Goal: Information Seeking & Learning: Check status

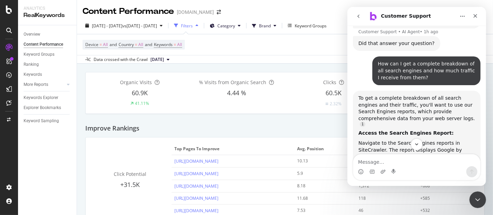
scroll to position [1, 0]
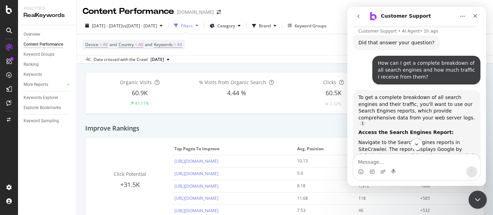
click at [478, 195] on icon "Close Intercom Messenger" at bounding box center [477, 199] width 8 height 8
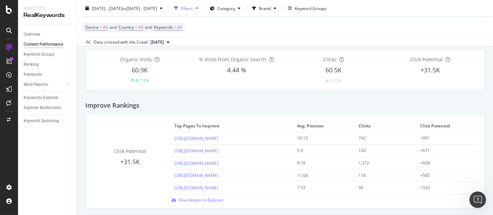
scroll to position [24, 0]
click at [471, 198] on div "Open Intercom Messenger" at bounding box center [476, 199] width 23 height 23
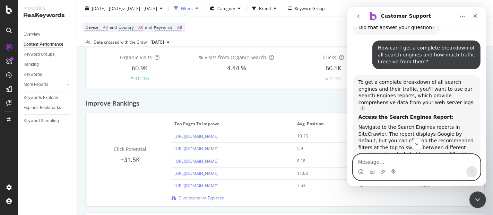
scroll to position [0, 0]
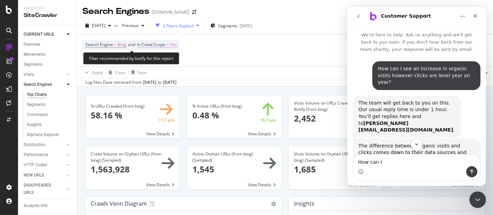
scroll to position [1, 0]
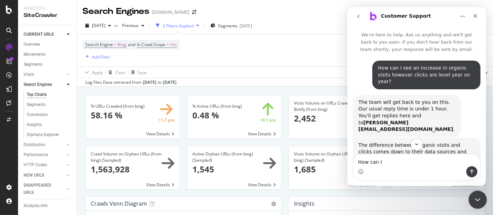
click at [478, 199] on icon "Close Intercom Messenger" at bounding box center [477, 199] width 8 height 8
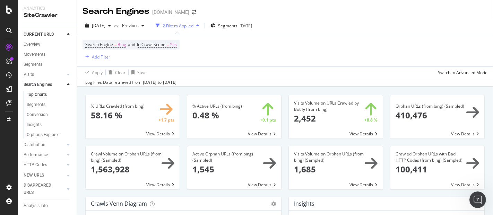
scroll to position [18, 0]
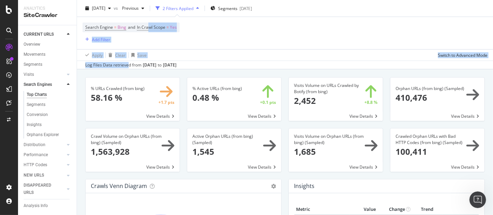
drag, startPoint x: 150, startPoint y: 28, endPoint x: 127, endPoint y: 62, distance: 40.9
click at [127, 62] on div "[DATE] vs Previous 2 Filters Applied Segments [DATE] Search Engine = Bing and I…" at bounding box center [285, 34] width 416 height 69
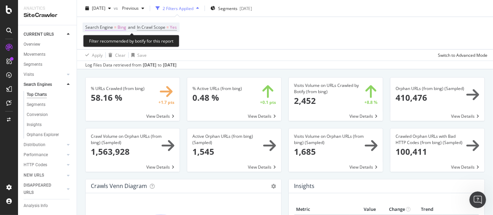
click at [118, 28] on span "Bing" at bounding box center [122, 28] width 9 height 10
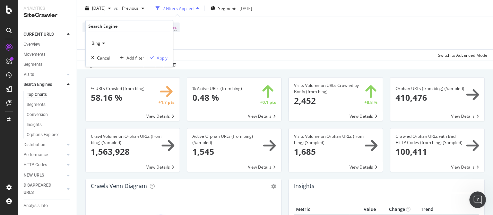
click at [106, 43] on div "Bing" at bounding box center [129, 43] width 76 height 11
click at [106, 75] on span "OpenAI" at bounding box center [102, 75] width 14 height 6
click at [158, 58] on div "Apply" at bounding box center [162, 58] width 11 height 6
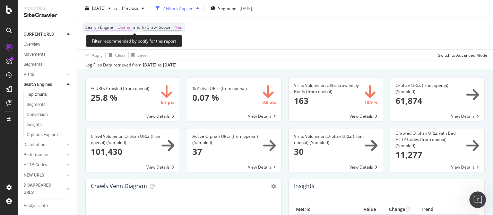
click at [125, 28] on span "Openai" at bounding box center [125, 28] width 14 height 10
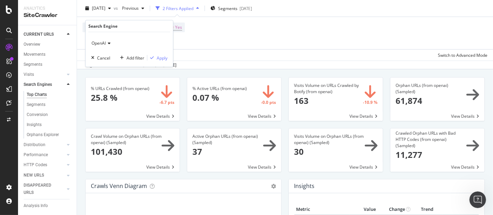
click at [102, 42] on span "OpenAI" at bounding box center [99, 43] width 14 height 6
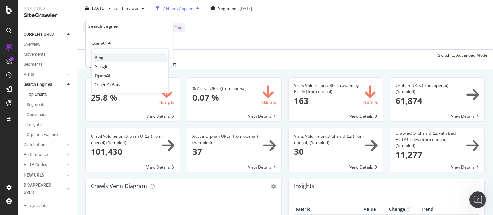
click at [103, 55] on div "Bing" at bounding box center [130, 57] width 74 height 9
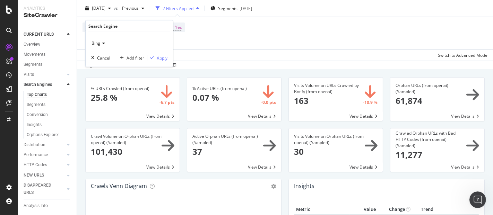
click at [158, 57] on div "Apply" at bounding box center [162, 58] width 11 height 6
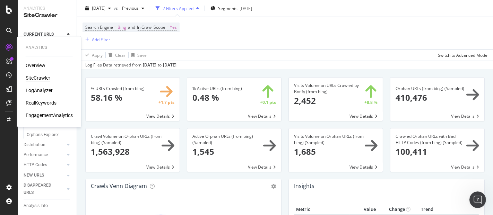
click at [40, 90] on div "LogAnalyzer" at bounding box center [39, 90] width 27 height 7
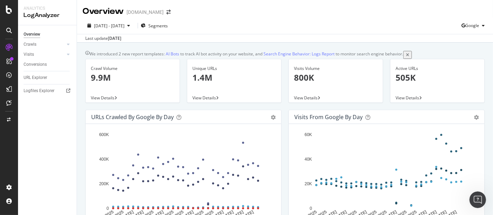
scroll to position [37, 0]
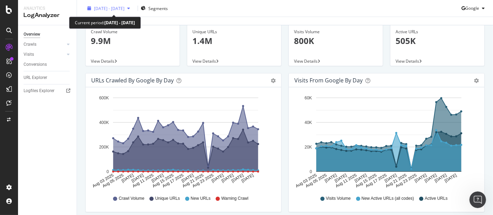
click at [124, 10] on span "[DATE] - [DATE]" at bounding box center [109, 8] width 31 height 6
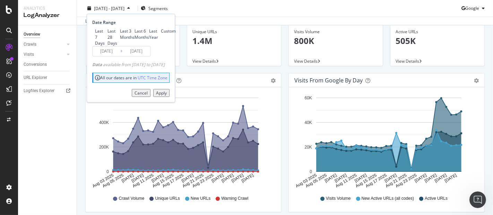
click at [120, 40] on div "Last 3 Months" at bounding box center [127, 34] width 15 height 12
type input "[DATE]"
click at [166, 96] on div "Apply" at bounding box center [161, 93] width 11 height 6
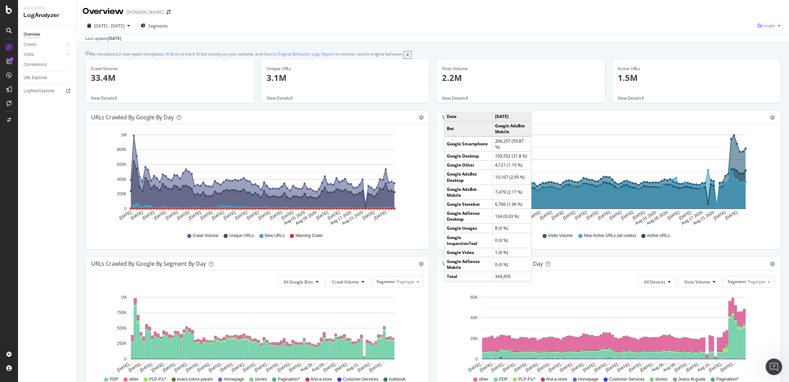
click at [493, 27] on div "button" at bounding box center [779, 26] width 8 height 4
click at [493, 53] on span "Bing" at bounding box center [767, 52] width 26 height 6
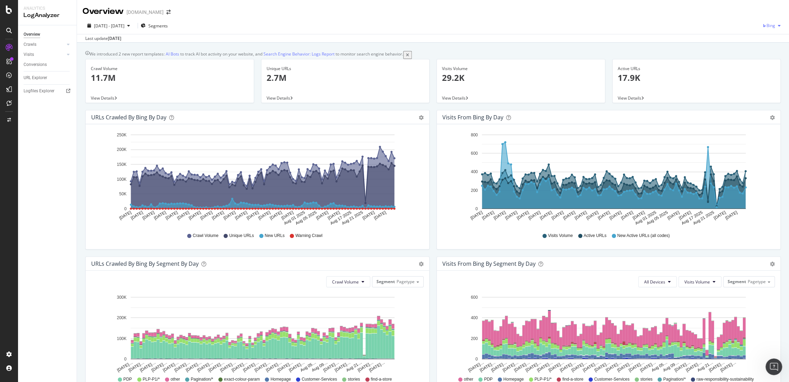
click at [493, 23] on span "Bing" at bounding box center [770, 26] width 9 height 6
click at [493, 70] on div "OpenAI" at bounding box center [763, 65] width 48 height 10
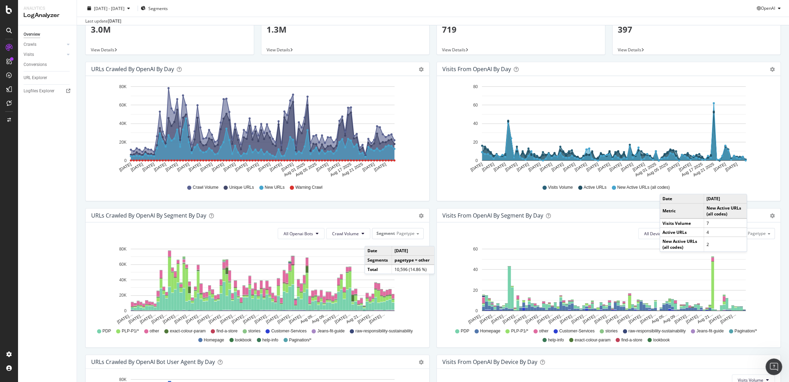
scroll to position [3, 0]
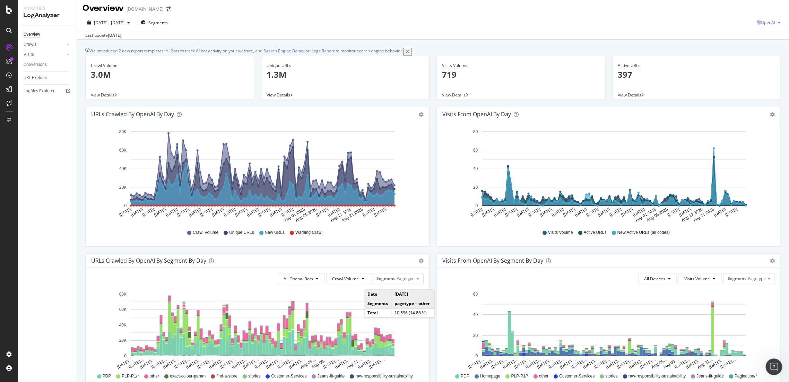
click at [493, 27] on div "[DATE] - [DATE] Segments OpenAI" at bounding box center [433, 24] width 712 height 14
click at [493, 26] on div "OpenAI" at bounding box center [770, 22] width 27 height 10
click at [493, 73] on span "Other AI Bots" at bounding box center [767, 74] width 26 height 6
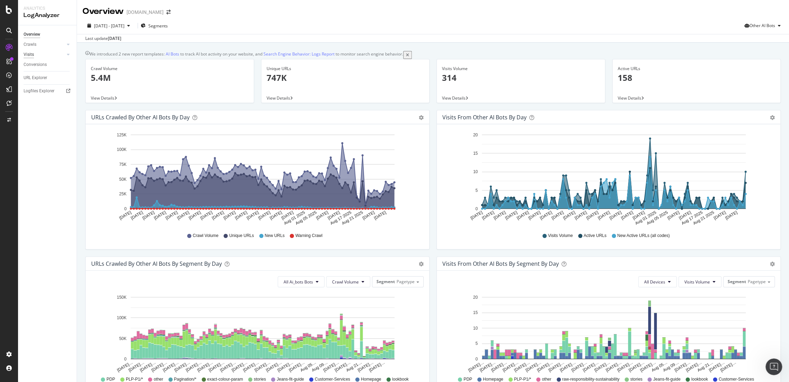
click at [33, 57] on div "Visits" at bounding box center [29, 54] width 10 height 7
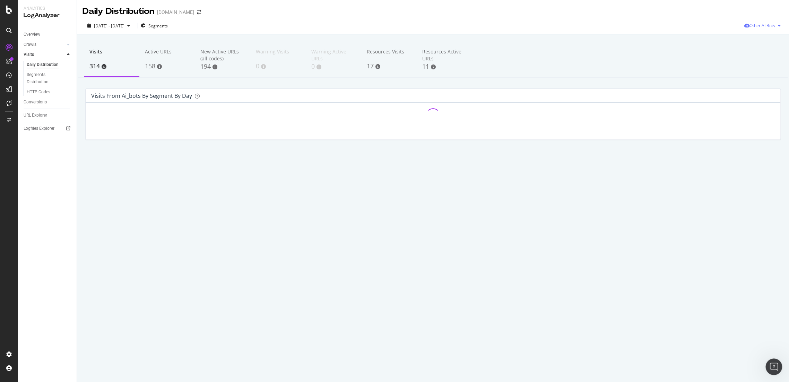
click at [493, 24] on span "Other AI Bots" at bounding box center [763, 26] width 26 height 6
click at [493, 43] on div "Google" at bounding box center [761, 40] width 49 height 10
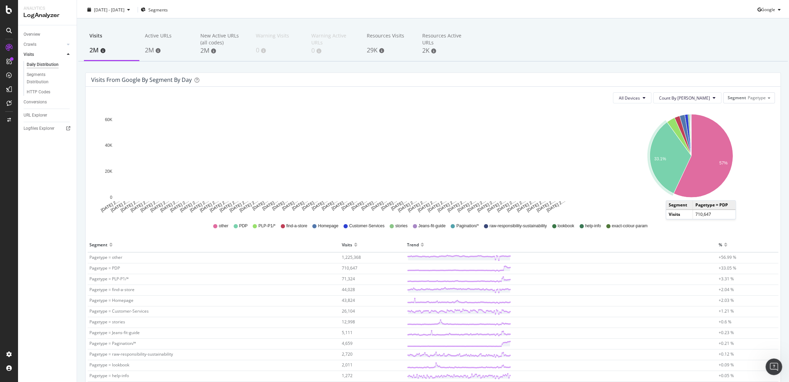
scroll to position [4, 0]
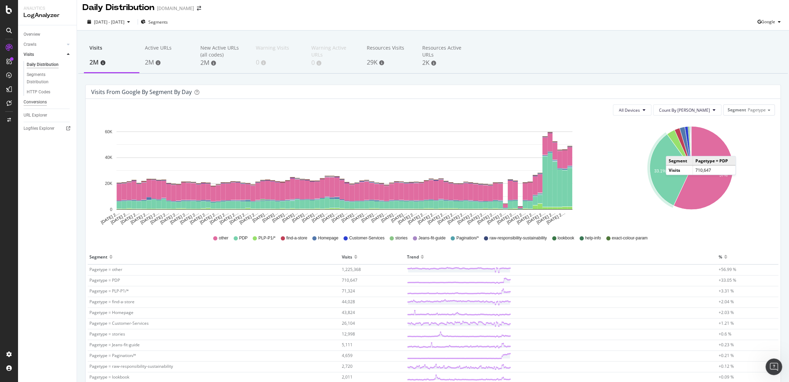
click at [31, 101] on div "Conversions" at bounding box center [35, 101] width 23 height 7
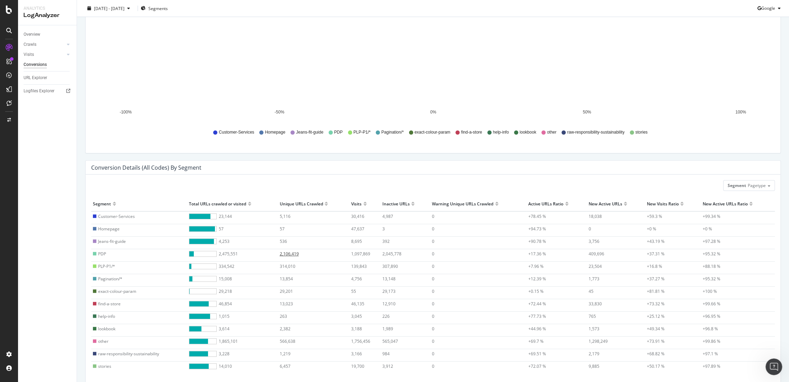
scroll to position [151, 0]
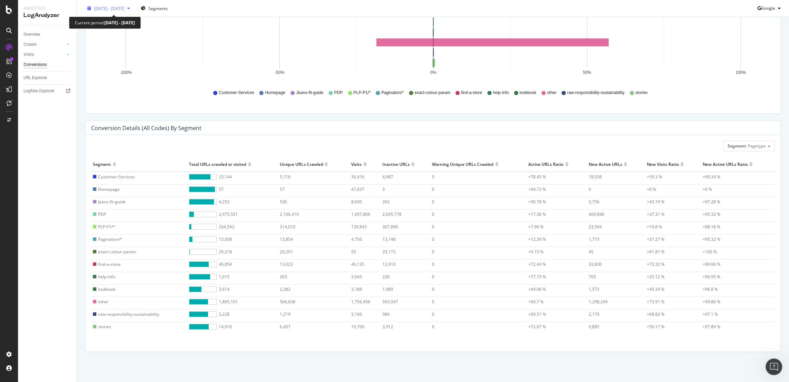
click at [94, 7] on span "[DATE] - [DATE]" at bounding box center [109, 8] width 31 height 6
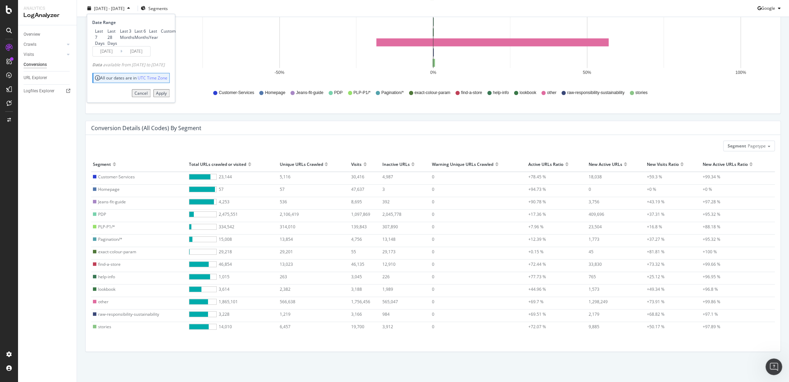
click at [105, 30] on div "Last 7 Days" at bounding box center [100, 37] width 10 height 18
type input "[DATE]"
click at [167, 96] on div "Apply" at bounding box center [161, 93] width 11 height 6
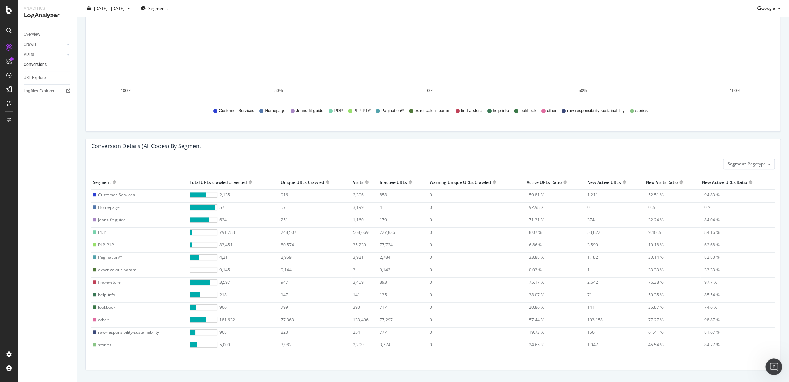
scroll to position [151, 0]
